Goal: Transaction & Acquisition: Purchase product/service

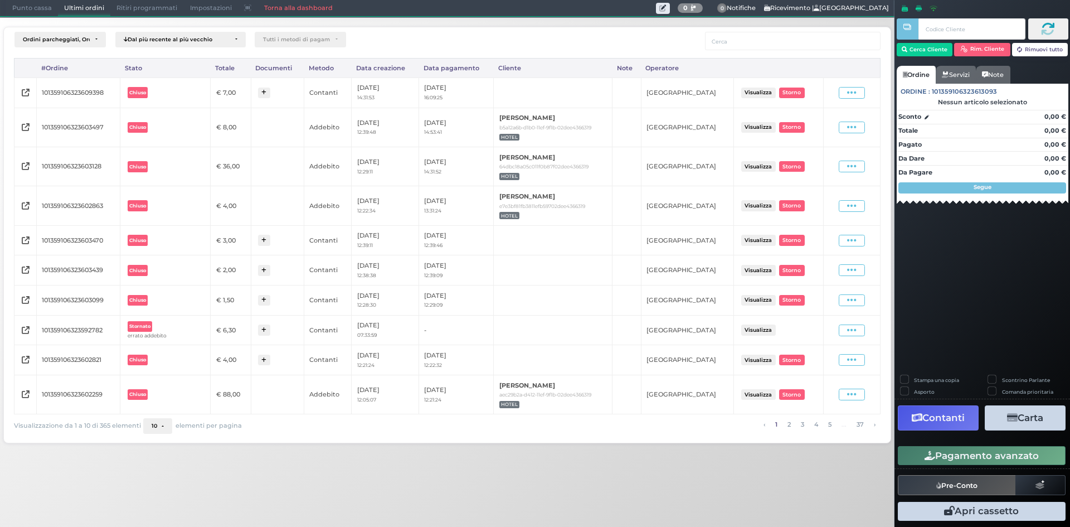
click at [23, 6] on span "Punto cassa" at bounding box center [32, 9] width 52 height 16
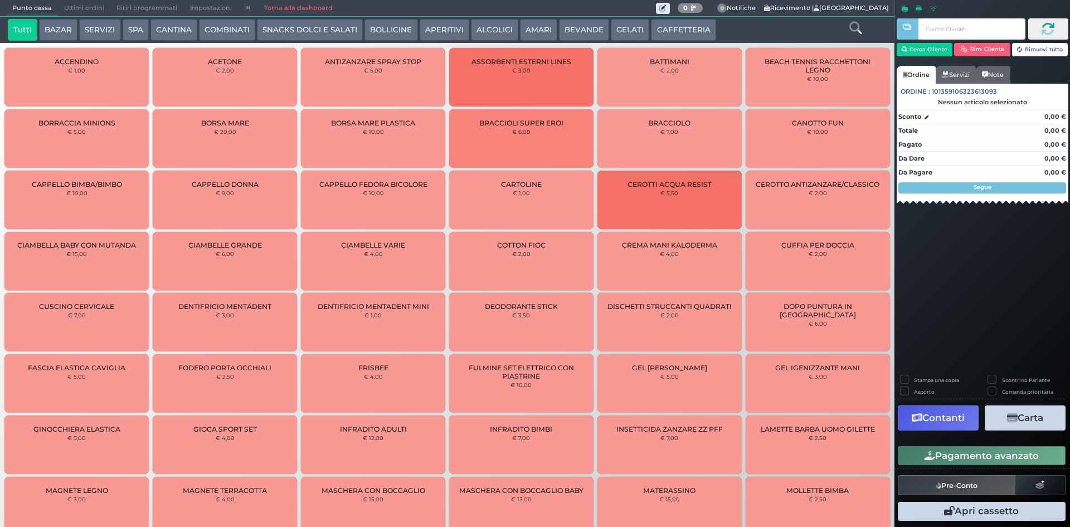
click at [93, 21] on button "SERVIZI" at bounding box center [99, 30] width 41 height 22
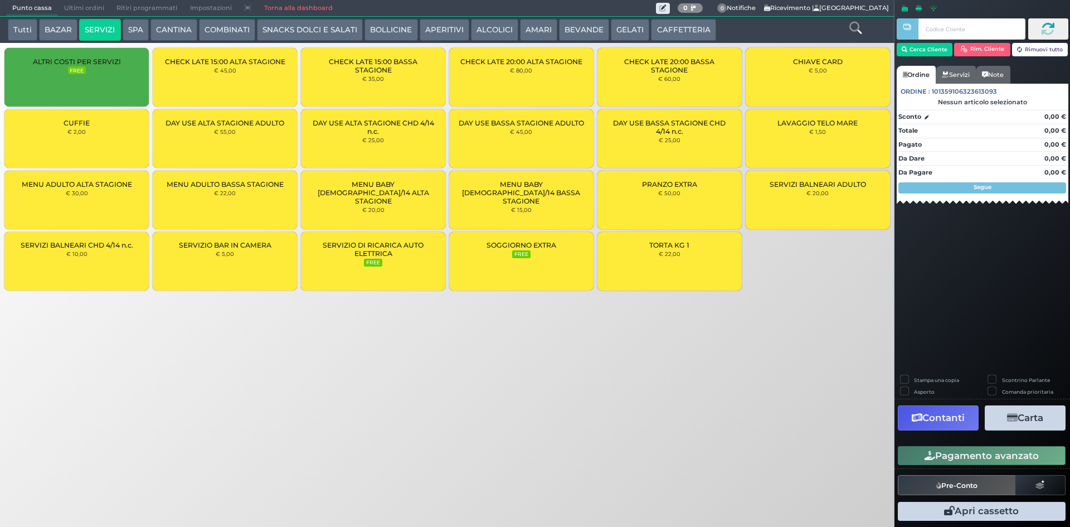
click at [98, 135] on div "[PERSON_NAME] € 2,00" at bounding box center [76, 138] width 144 height 59
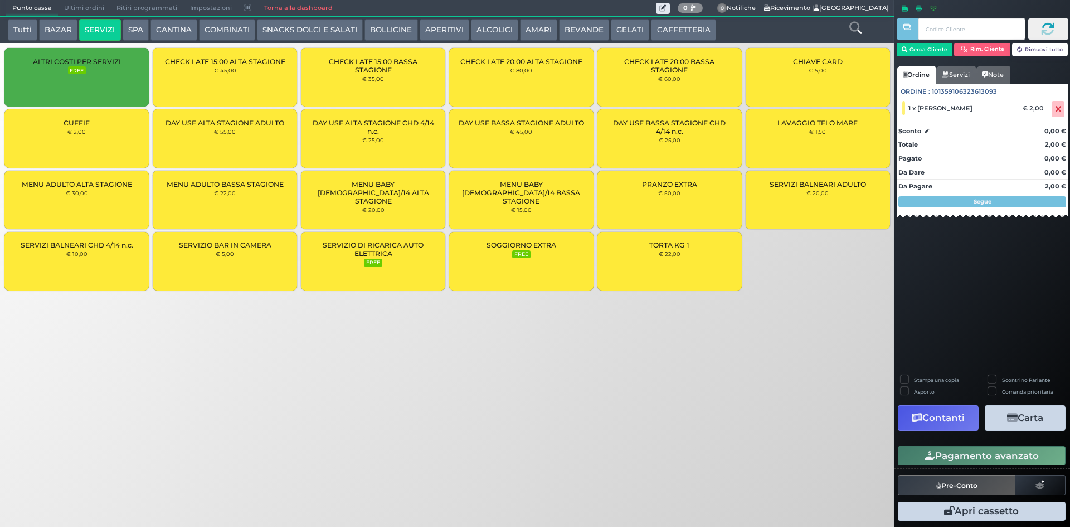
click at [970, 453] on button "Pagamento avanzato" at bounding box center [982, 455] width 168 height 19
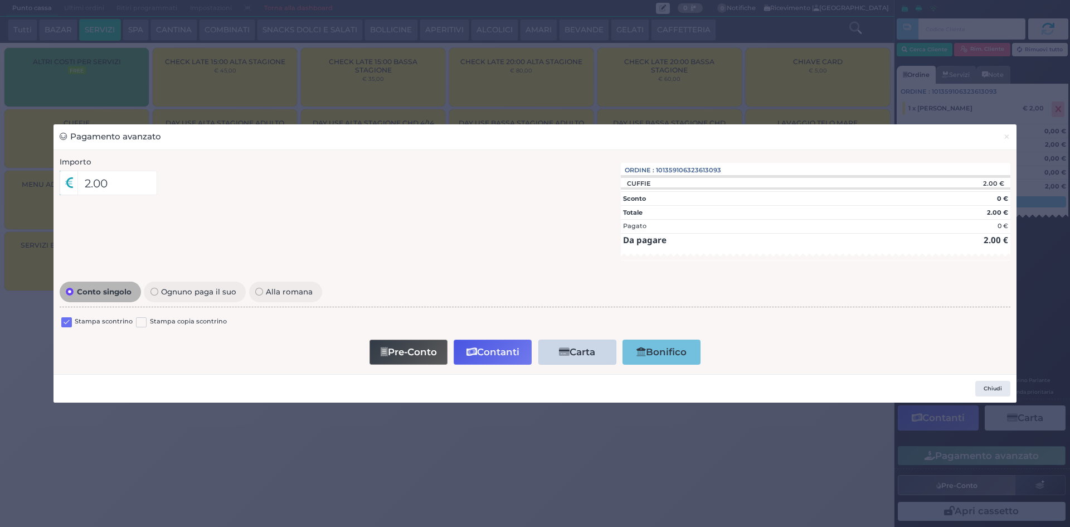
click at [66, 323] on label at bounding box center [66, 322] width 11 height 11
click at [0, 0] on input "checkbox" at bounding box center [0, 0] width 0 height 0
click at [504, 349] on button "Contanti" at bounding box center [493, 351] width 78 height 25
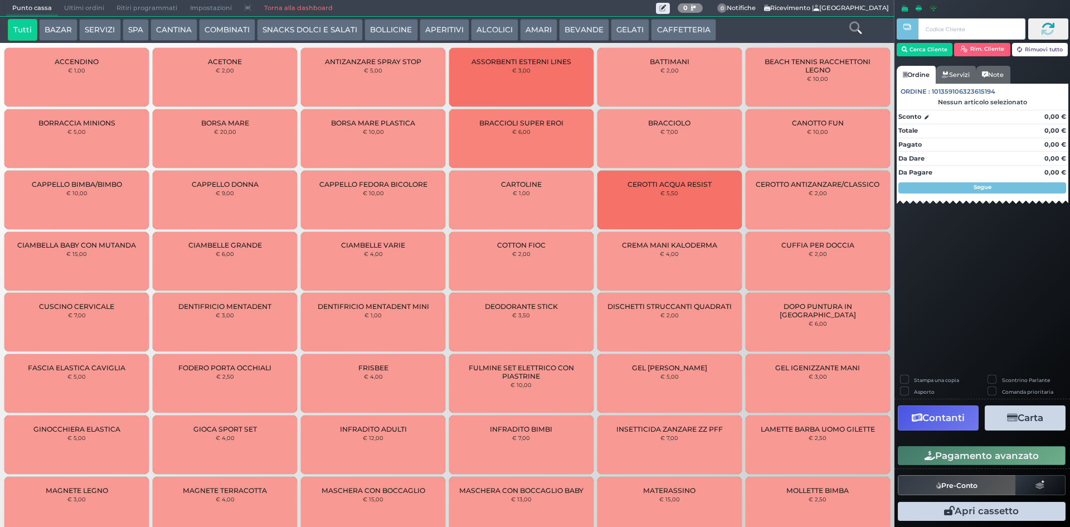
click at [639, 30] on button "GELATI" at bounding box center [630, 30] width 38 height 22
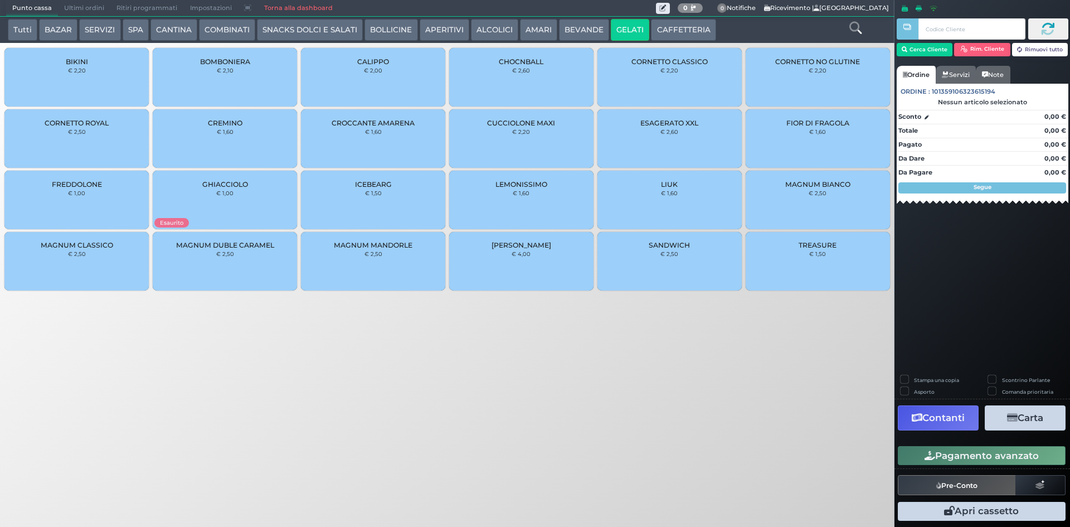
click at [851, 205] on div "MAGNUM BIANCO € 2,50" at bounding box center [818, 200] width 144 height 59
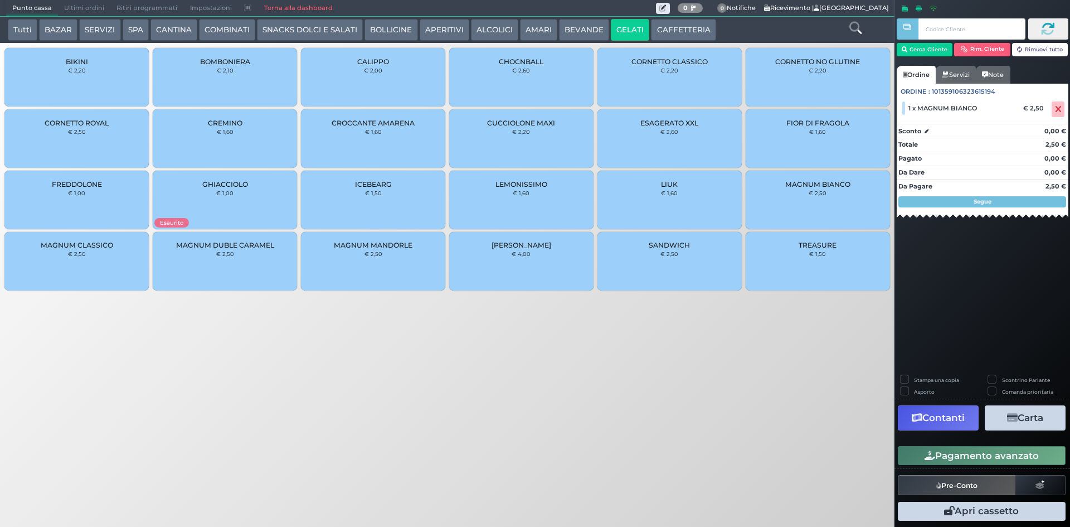
click at [1013, 455] on button "Pagamento avanzato" at bounding box center [982, 455] width 168 height 19
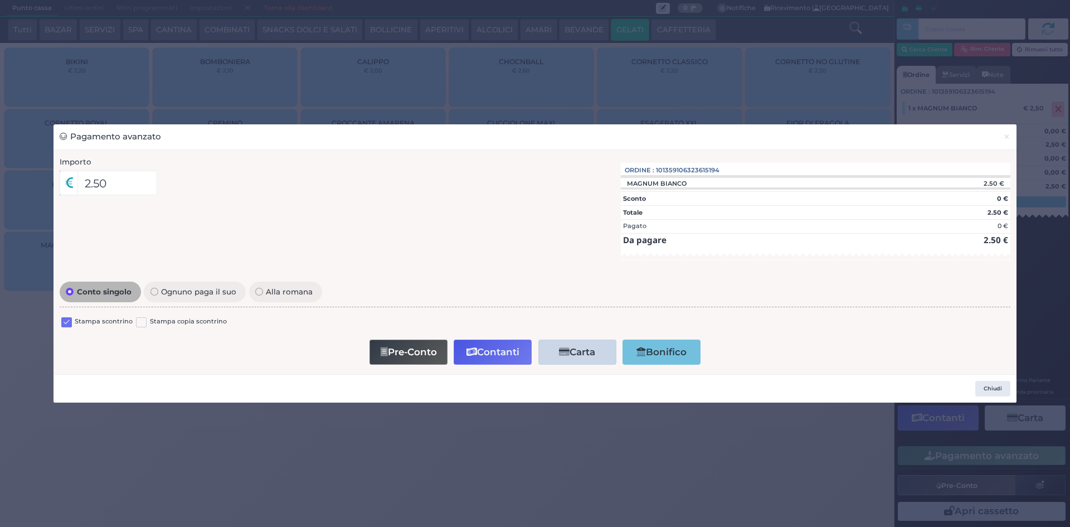
drag, startPoint x: 69, startPoint y: 319, endPoint x: 232, endPoint y: 344, distance: 165.3
click at [70, 319] on label at bounding box center [66, 322] width 11 height 11
click at [0, 0] on input "checkbox" at bounding box center [0, 0] width 0 height 0
click at [493, 349] on button "Contanti" at bounding box center [493, 351] width 78 height 25
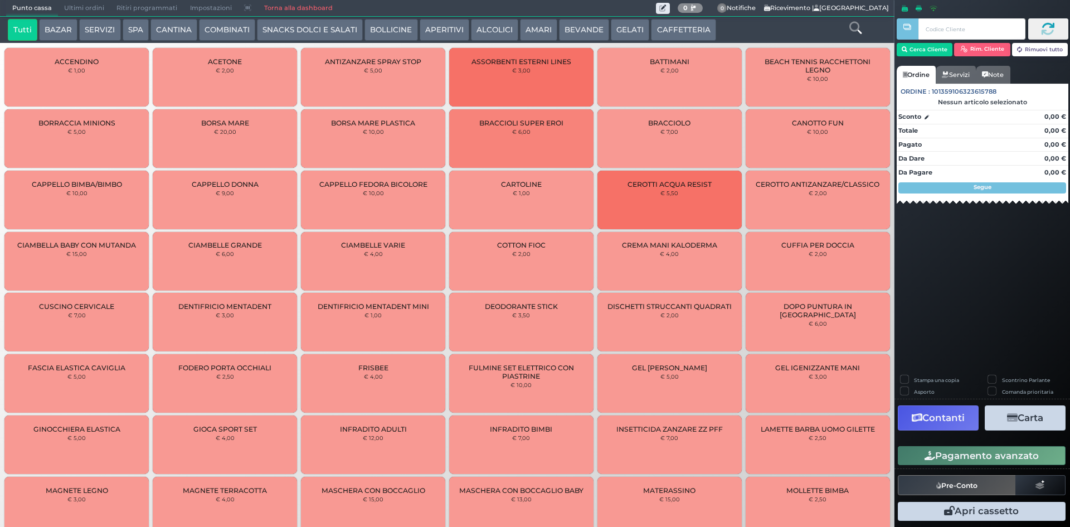
click at [71, 5] on span "Ultimi ordini" at bounding box center [84, 9] width 52 height 16
click at [74, 7] on span "Ultimi ordini" at bounding box center [84, 9] width 52 height 16
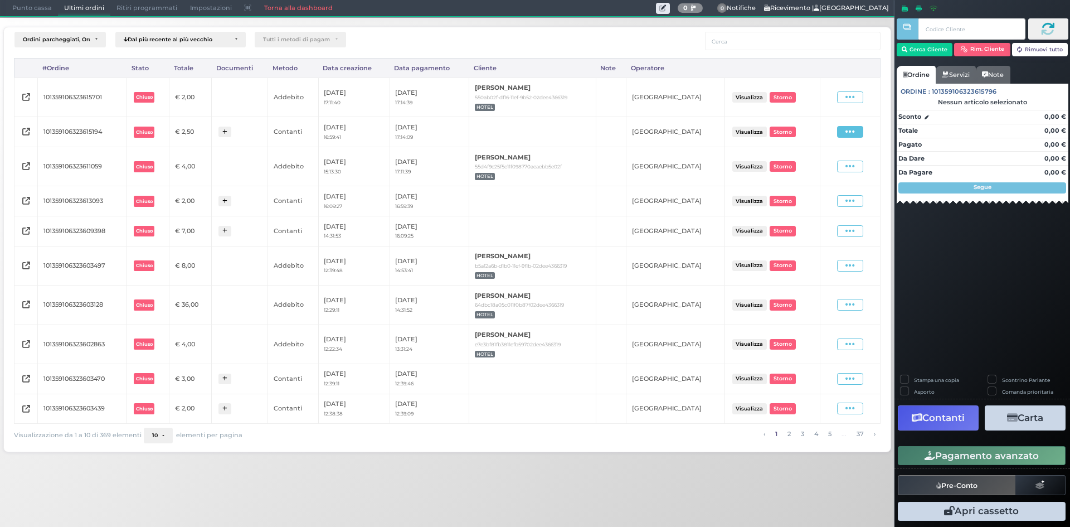
click at [843, 135] on span at bounding box center [850, 132] width 26 height 12
click at [823, 164] on span "Ristampa Pre-Conto" at bounding box center [825, 164] width 46 height 19
